Goal: Information Seeking & Learning: Learn about a topic

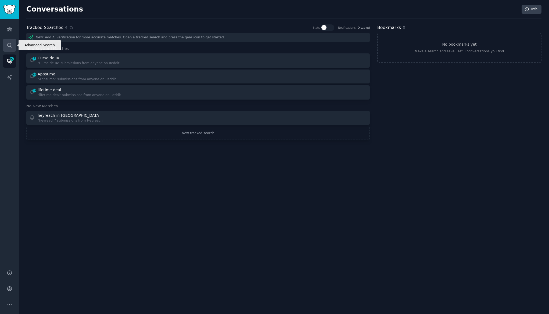
click at [10, 44] on icon "Sidebar" at bounding box center [10, 45] width 6 height 6
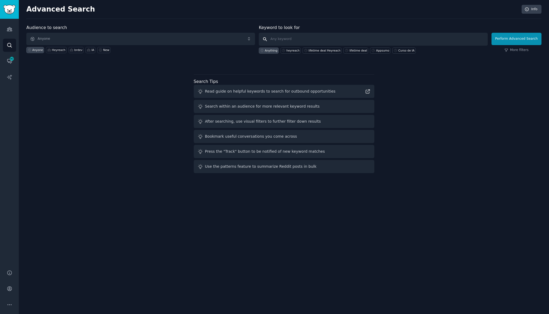
click at [300, 40] on input "text" at bounding box center [373, 39] width 229 height 13
paste input "engenharia de prompt"
type input "engenharia de prompt"
click at [503, 39] on button "Perform Advanced Search" at bounding box center [516, 39] width 50 height 12
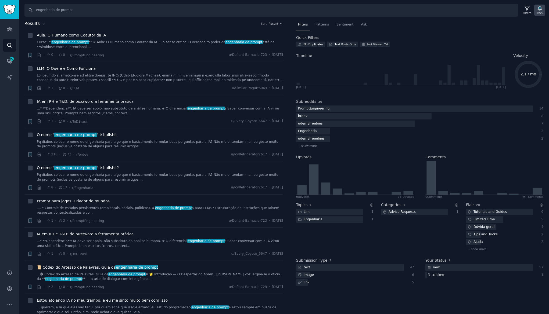
click at [538, 10] on icon "button" at bounding box center [539, 8] width 4 height 4
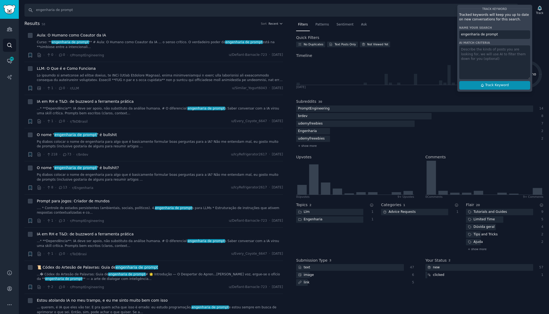
click at [491, 86] on span "Track Keyword" at bounding box center [497, 85] width 24 height 5
type input "engenharia de prompt"
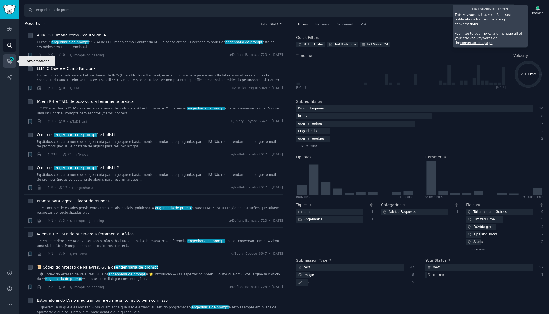
click at [9, 60] on span "90" at bounding box center [11, 59] width 5 height 4
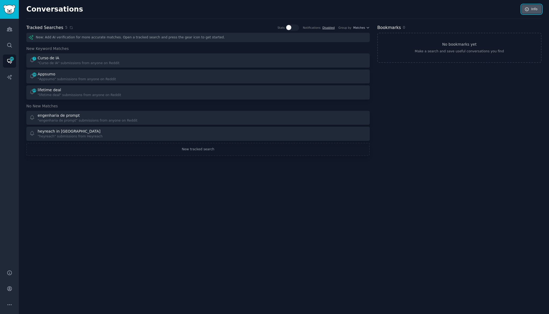
click at [525, 9] on icon at bounding box center [526, 9] width 5 height 5
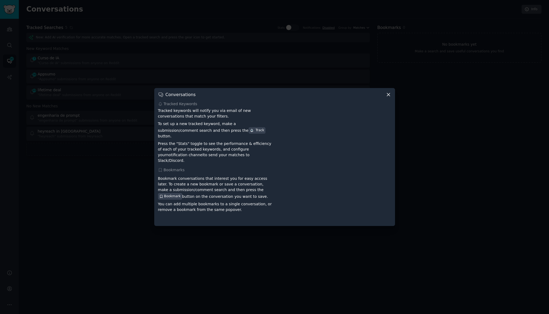
click at [390, 98] on icon at bounding box center [388, 95] width 6 height 6
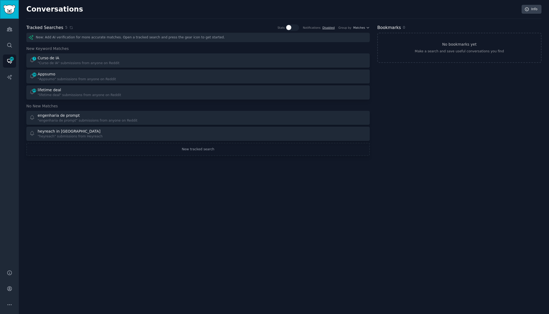
click at [9, 13] on img "Sidebar" at bounding box center [9, 9] width 12 height 9
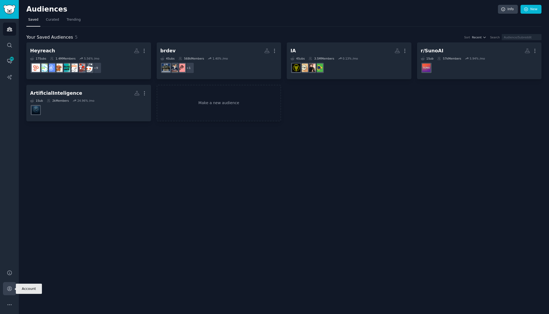
click at [7, 292] on link "Account" at bounding box center [9, 288] width 13 height 13
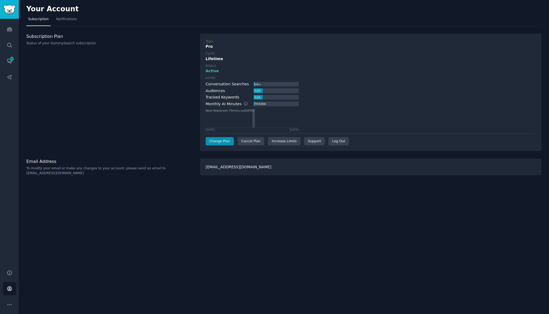
click at [257, 90] on div "5 / 25" at bounding box center [257, 90] width 7 height 5
click at [214, 83] on div "Conversation Searches" at bounding box center [226, 84] width 43 height 6
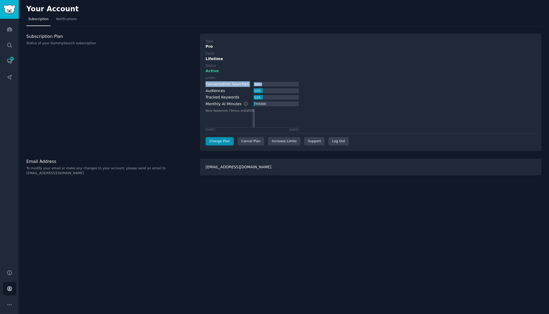
drag, startPoint x: 214, startPoint y: 83, endPoint x: 276, endPoint y: 82, distance: 61.5
click at [276, 82] on div "Conversation Searches 54 / ∞" at bounding box center [251, 84] width 93 height 6
click at [203, 97] on div "Type Pro Cycle Lifetime Status Active Limits Conversation Searches 54 / ∞ Audie…" at bounding box center [370, 93] width 341 height 118
drag, startPoint x: 203, startPoint y: 97, endPoint x: 284, endPoint y: 96, distance: 81.4
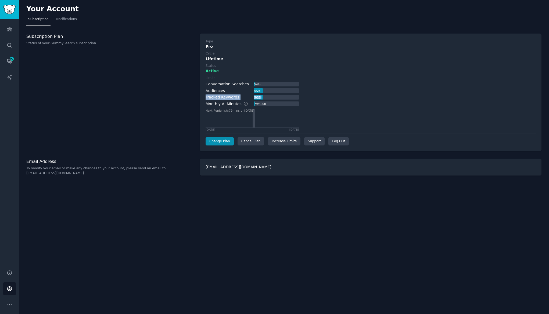
click at [284, 96] on div "Type Pro Cycle Lifetime Status Active Limits Conversation Searches 54 / ∞ Audie…" at bounding box center [370, 93] width 341 height 118
click at [211, 105] on div "Monthly AI Minutes" at bounding box center [229, 104] width 48 height 6
drag, startPoint x: 211, startPoint y: 105, endPoint x: 275, endPoint y: 104, distance: 63.9
click at [275, 104] on div "Monthly AI Minutes 79 / 5000" at bounding box center [251, 104] width 93 height 6
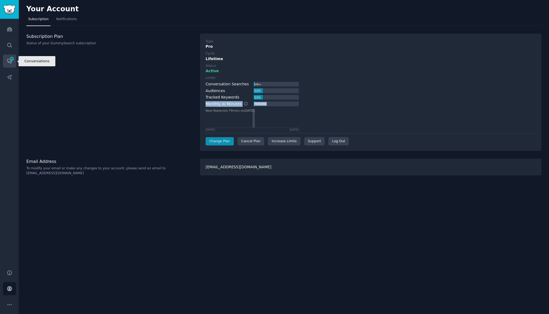
click at [10, 55] on link "Conversations 90" at bounding box center [9, 61] width 13 height 13
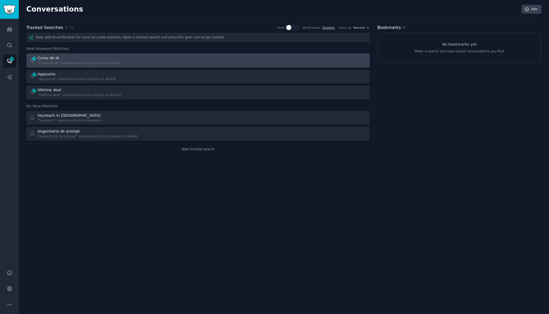
click at [93, 64] on div ""Curso de IA" submissions from anyone on Reddit" at bounding box center [79, 63] width 82 height 5
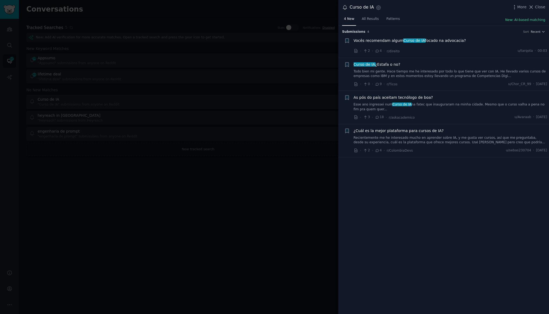
click at [432, 41] on span "Vocês recomendam algum Curso de IA focado na advocacia?" at bounding box center [409, 41] width 112 height 6
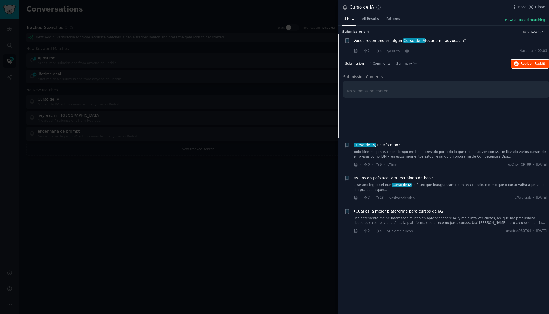
click at [523, 64] on span "Reply on Reddit" at bounding box center [532, 64] width 25 height 5
click at [204, 114] on div at bounding box center [274, 157] width 549 height 314
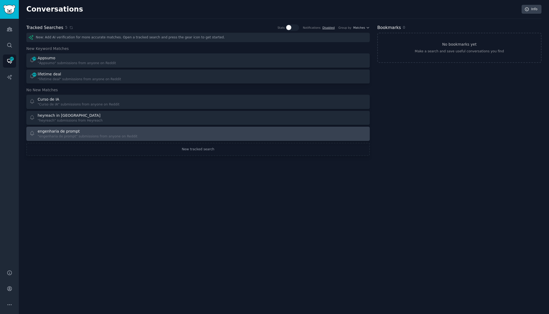
click at [71, 133] on div "engenharia de prompt" at bounding box center [59, 132] width 42 height 6
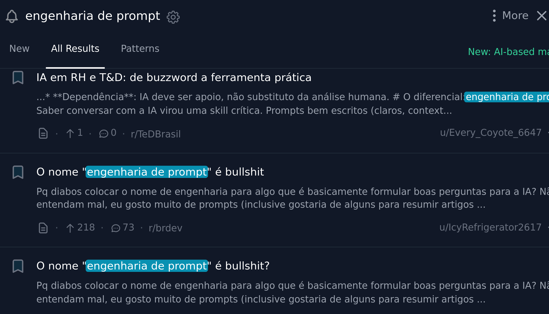
scroll to position [81, 0]
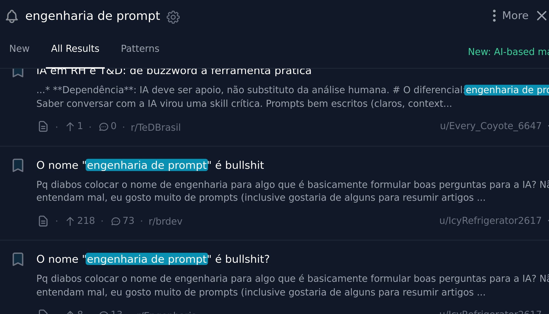
click at [484, 66] on link "Pq diabos colocar o nome de engenharia para algo que é basicamente formular boa…" at bounding box center [450, 68] width 194 height 9
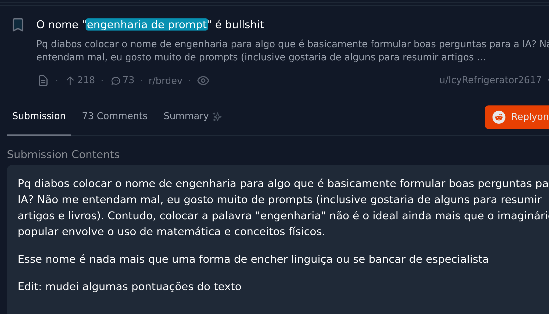
scroll to position [108, 0]
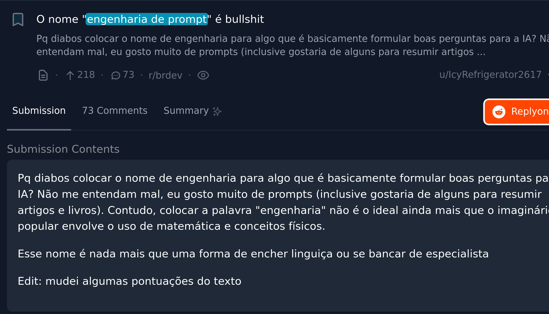
click at [523, 63] on span "Reply on Reddit" at bounding box center [532, 65] width 25 height 5
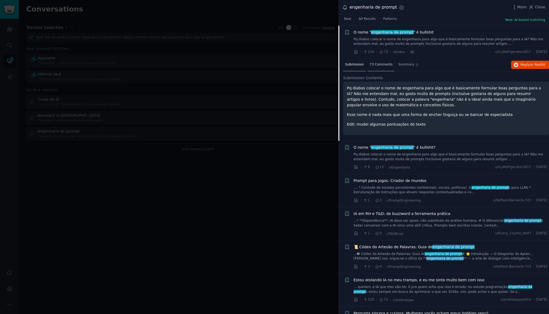
click at [384, 66] on span "73 Comments" at bounding box center [380, 64] width 23 height 5
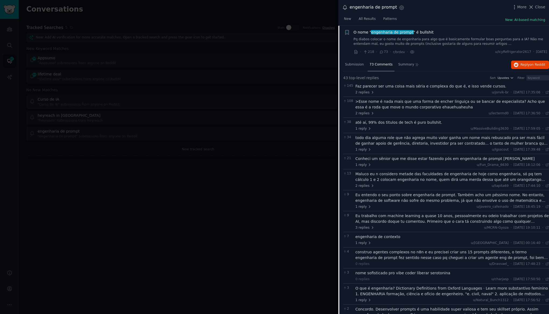
click at [378, 88] on div "Faz parecer ser uma coisa mais séria e complexa do que é, e isso vende cursos." at bounding box center [452, 87] width 194 height 6
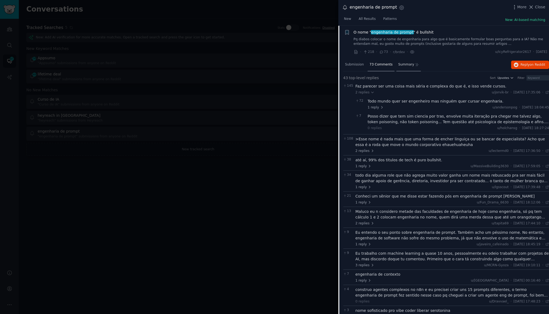
click at [399, 63] on span "Summary" at bounding box center [406, 64] width 16 height 5
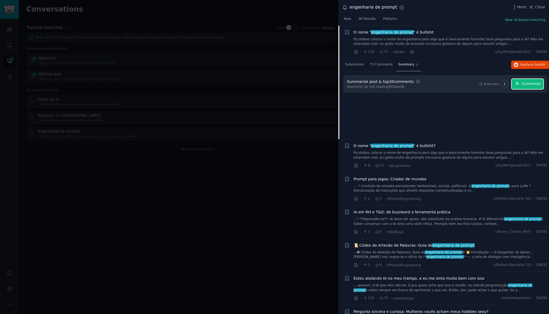
click at [524, 87] on button "Summarize" at bounding box center [527, 84] width 32 height 10
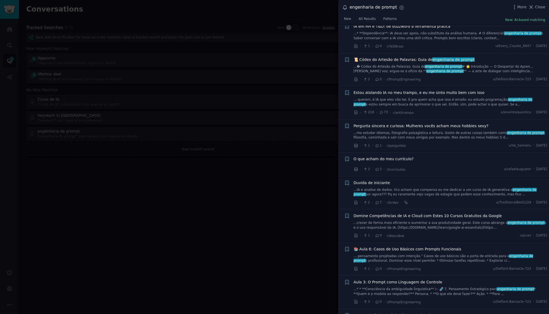
scroll to position [497, 0]
